Goal: Task Accomplishment & Management: Manage account settings

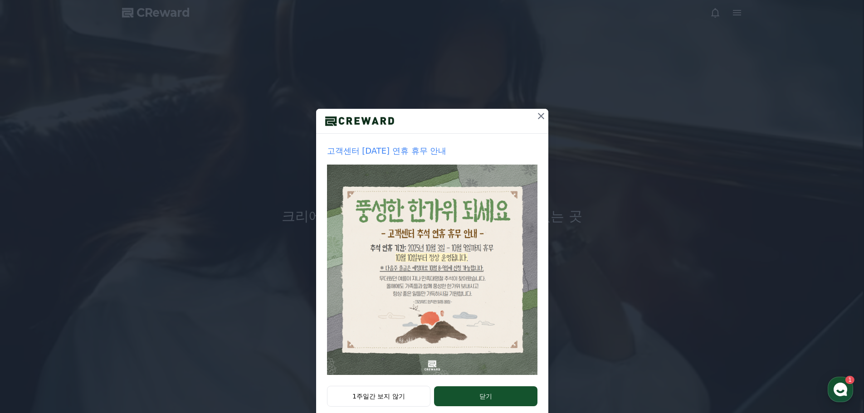
click at [538, 116] on icon at bounding box center [541, 116] width 6 height 6
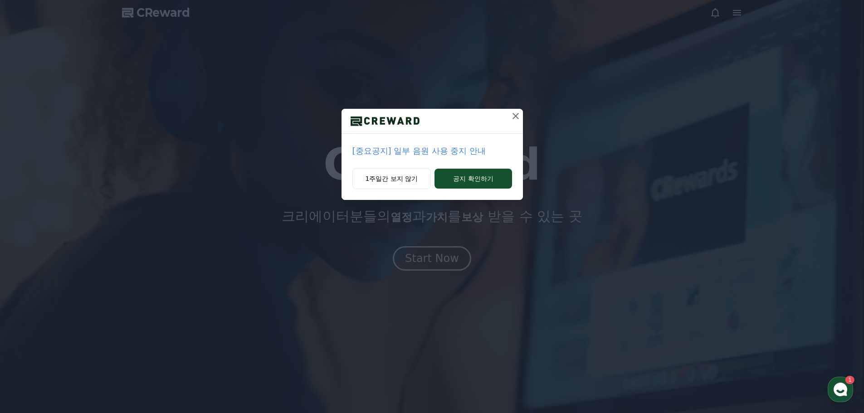
drag, startPoint x: 518, startPoint y: 116, endPoint x: 721, endPoint y: 63, distance: 209.7
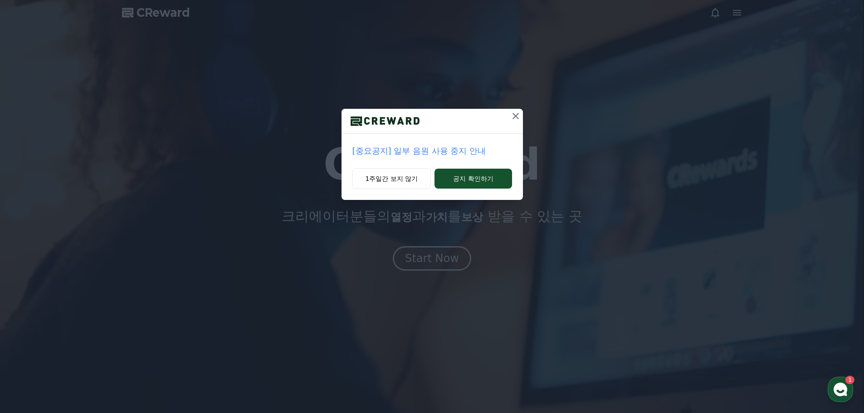
click at [518, 115] on icon at bounding box center [515, 116] width 11 height 11
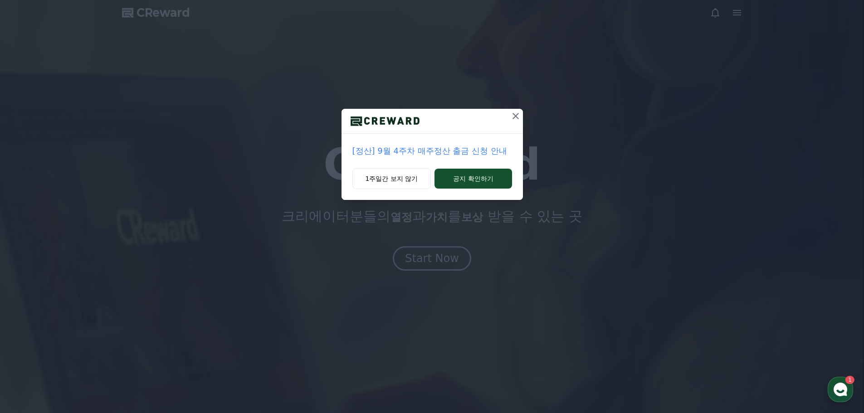
click at [516, 117] on icon at bounding box center [515, 116] width 11 height 11
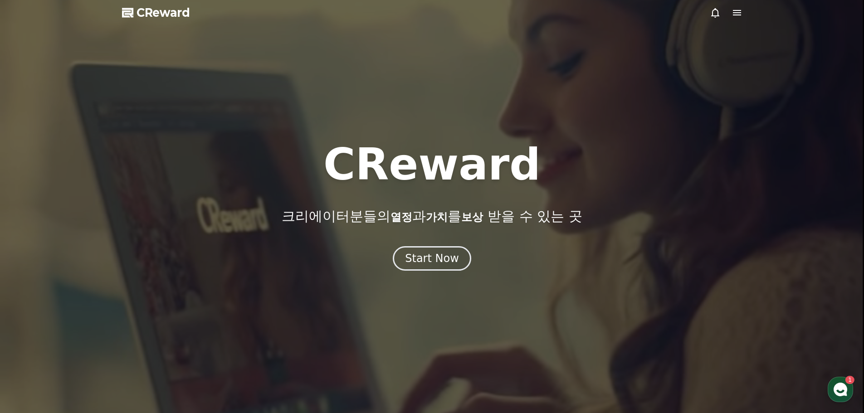
click at [739, 17] on icon at bounding box center [736, 12] width 11 height 11
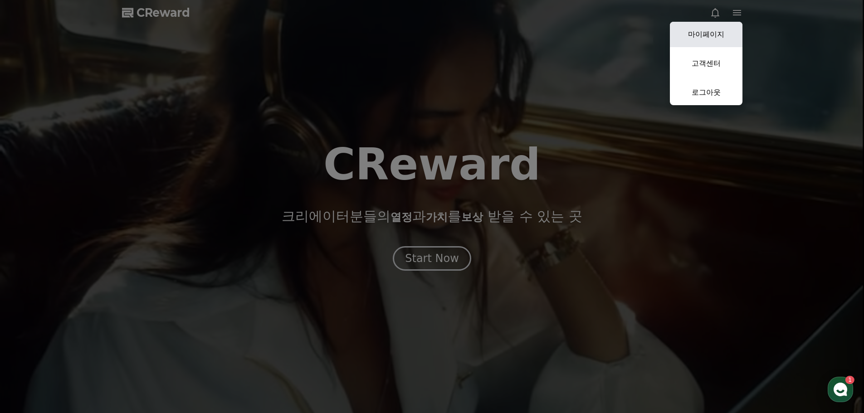
click at [703, 37] on link "마이페이지" at bounding box center [706, 34] width 73 height 25
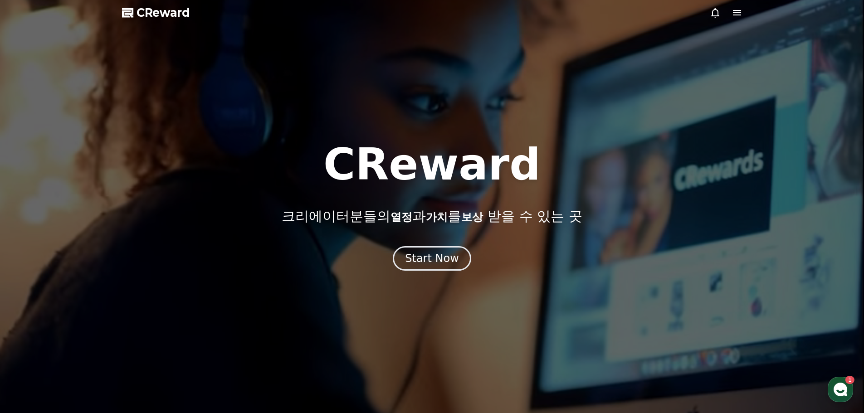
select select "**********"
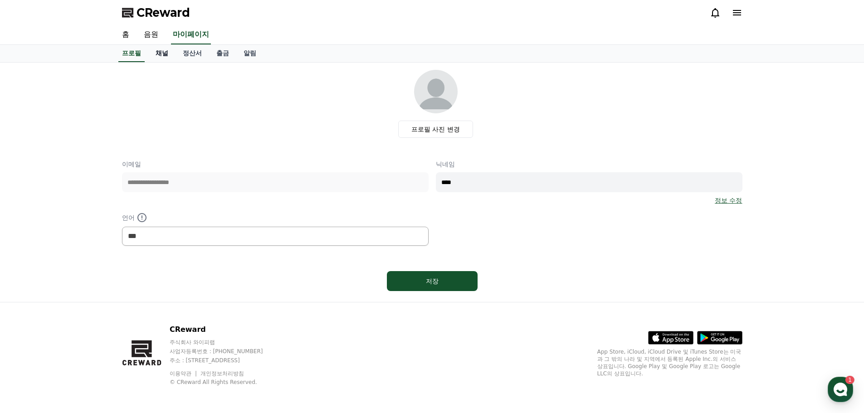
click at [166, 59] on link "채널" at bounding box center [161, 53] width 27 height 17
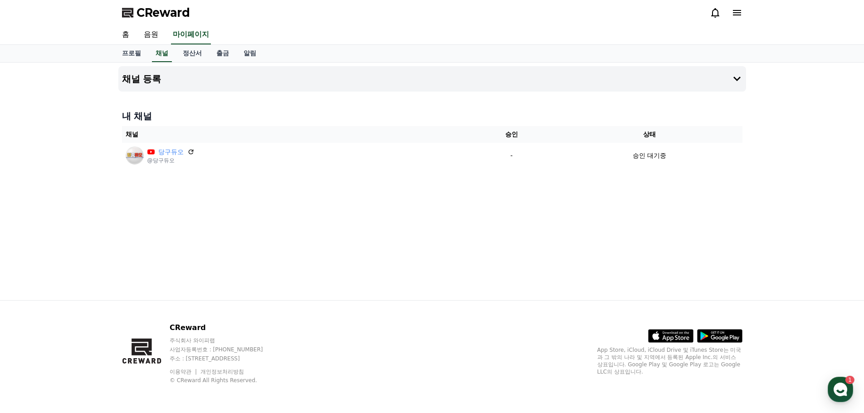
click at [73, 239] on div "채널 등록 내 채널 채널 승인 상태 당구듀오 @당구듀오 - 승인 대기중" at bounding box center [432, 182] width 864 height 238
